Goal: Transaction & Acquisition: Purchase product/service

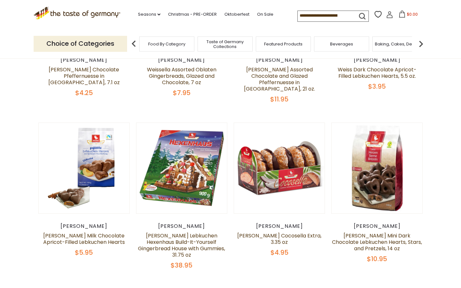
scroll to position [156, 0]
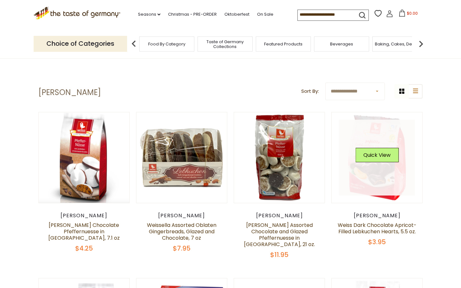
click at [379, 173] on link at bounding box center [377, 158] width 76 height 76
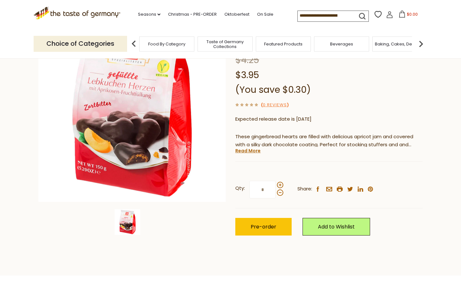
scroll to position [77, 0]
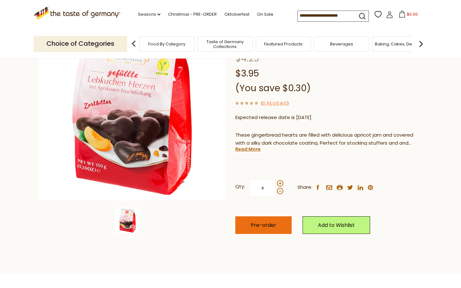
click at [262, 227] on span "Pre-order" at bounding box center [264, 224] width 26 height 7
click at [279, 182] on span at bounding box center [280, 183] width 6 height 6
click at [276, 182] on input "*" at bounding box center [262, 188] width 26 height 18
type input "*"
click at [267, 226] on span "Pre-order" at bounding box center [264, 224] width 26 height 7
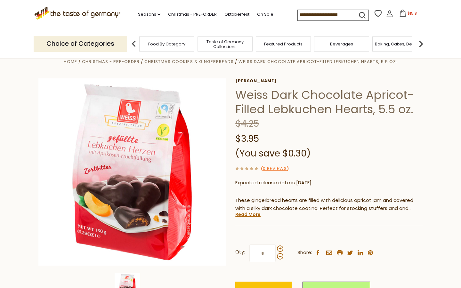
scroll to position [11, 0]
